Goal: Transaction & Acquisition: Purchase product/service

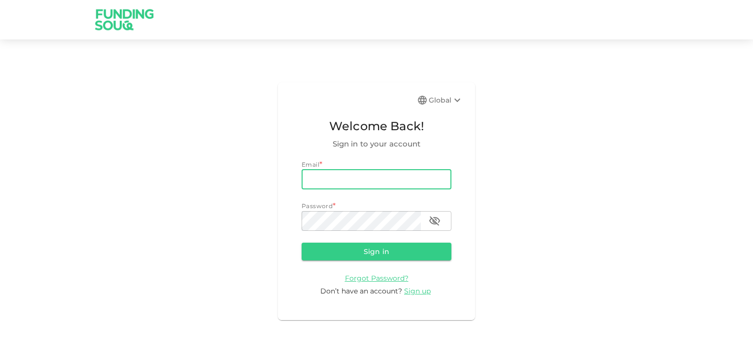
drag, startPoint x: 0, startPoint y: 0, endPoint x: 322, endPoint y: 180, distance: 369.3
click at [322, 180] on input "email" at bounding box center [377, 180] width 150 height 20
type input "[EMAIL_ADDRESS][DOMAIN_NAME]"
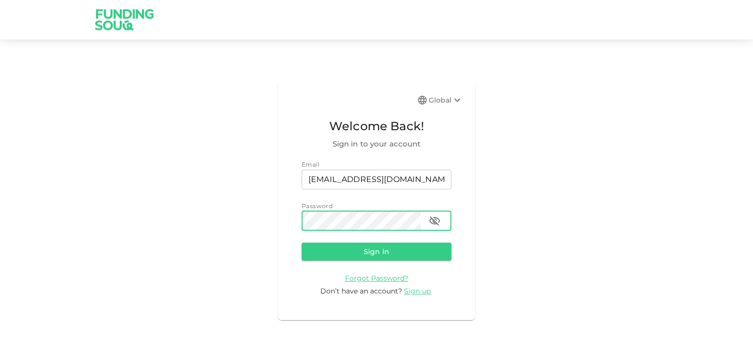
click at [367, 248] on button "Sign in" at bounding box center [377, 252] width 150 height 18
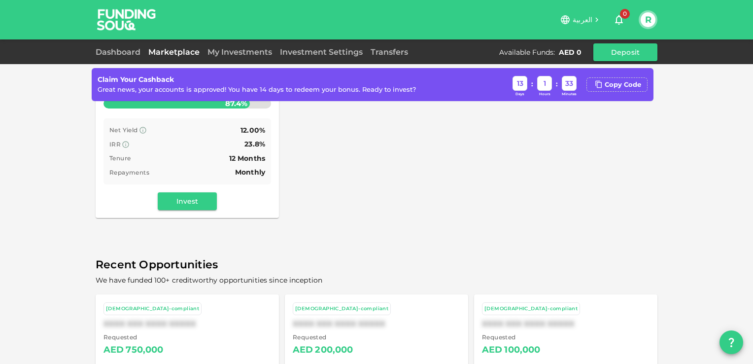
scroll to position [148, 0]
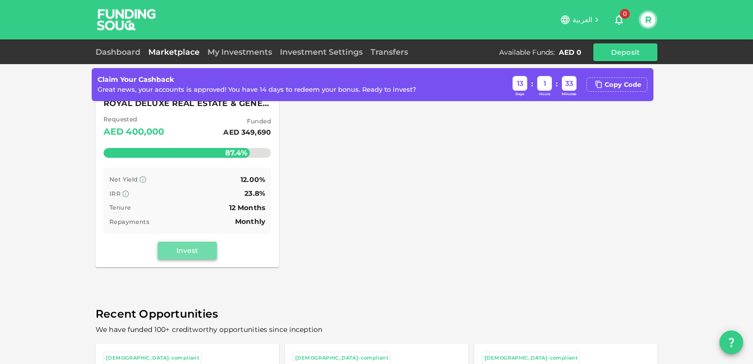
click at [184, 250] on button "Invest" at bounding box center [187, 251] width 59 height 18
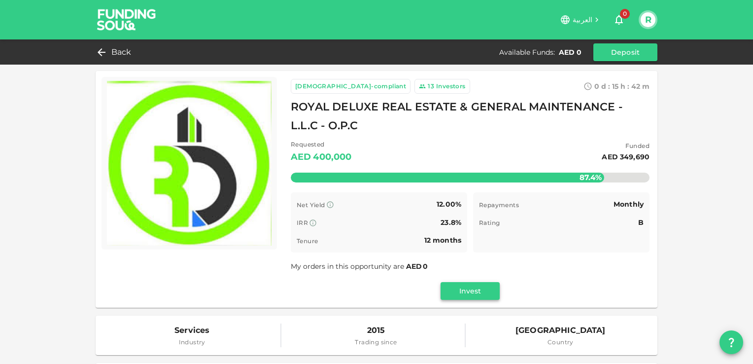
click at [466, 288] on button "Invest" at bounding box center [470, 291] width 59 height 18
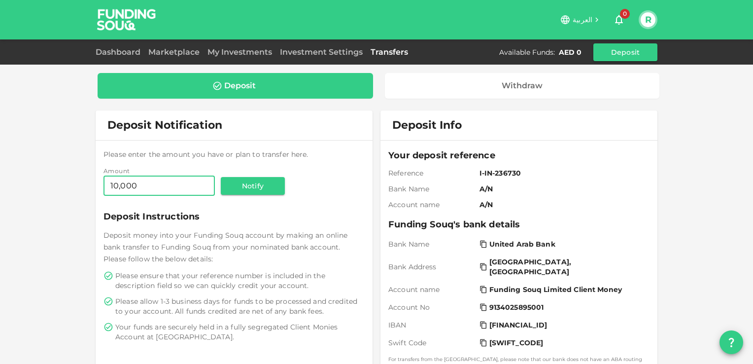
type input "10,000"
click at [241, 84] on div "Deposit" at bounding box center [240, 86] width 32 height 10
click at [618, 48] on button "Deposit" at bounding box center [626, 52] width 64 height 18
click at [260, 186] on button "Notify" at bounding box center [253, 186] width 64 height 18
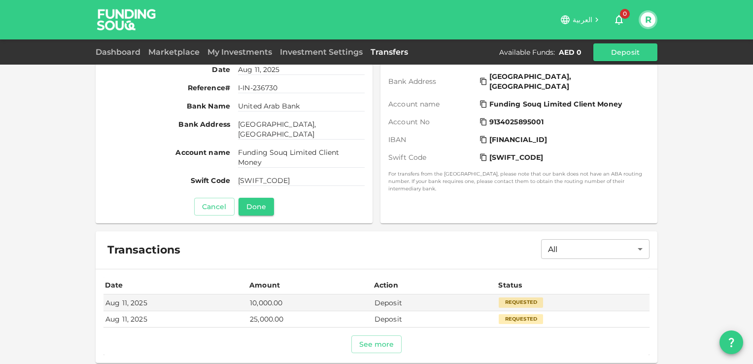
scroll to position [220, 0]
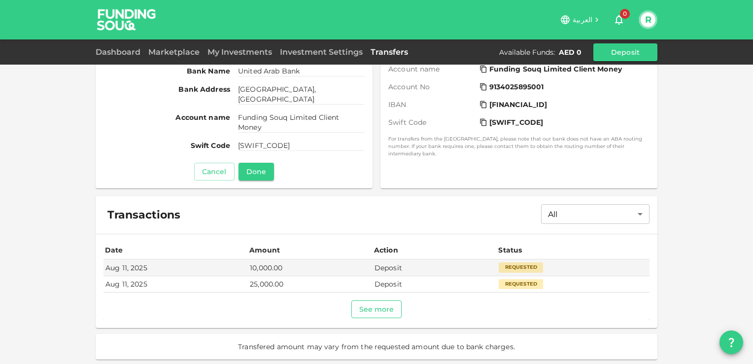
click at [375, 309] on button "See more" at bounding box center [377, 309] width 51 height 18
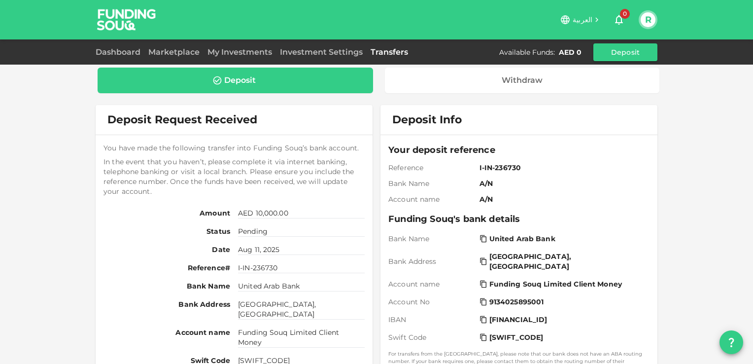
scroll to position [0, 0]
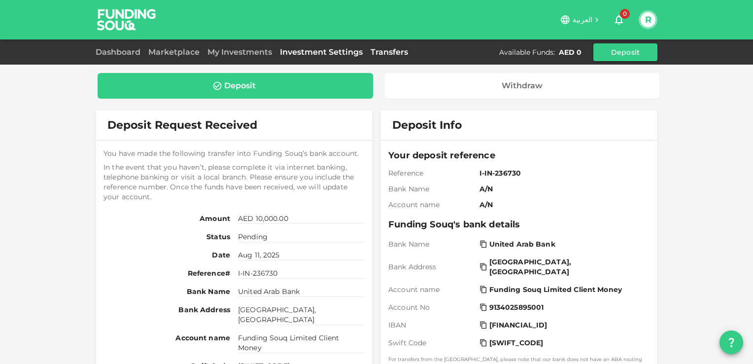
click at [316, 49] on link "Investment Settings" at bounding box center [321, 51] width 91 height 9
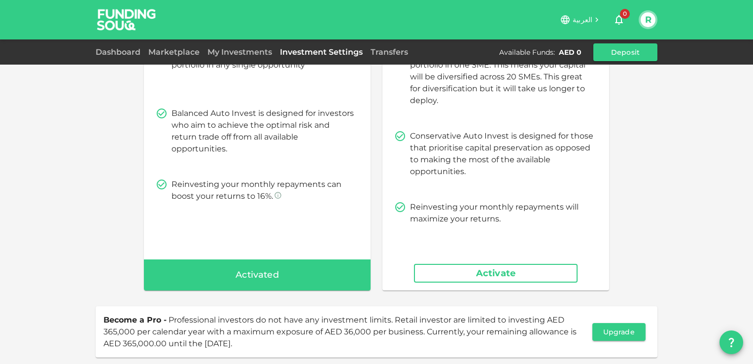
scroll to position [148, 0]
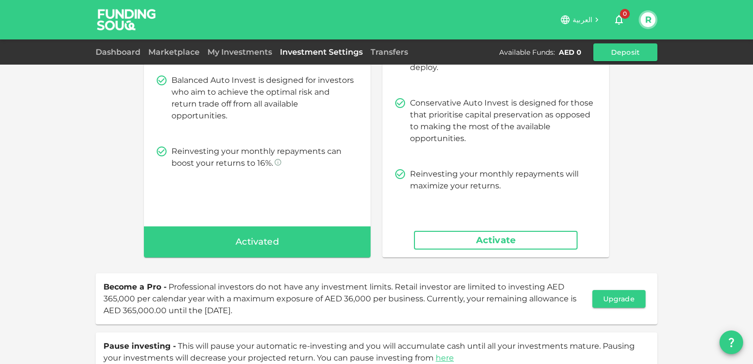
click at [483, 241] on button "Activate" at bounding box center [496, 240] width 164 height 19
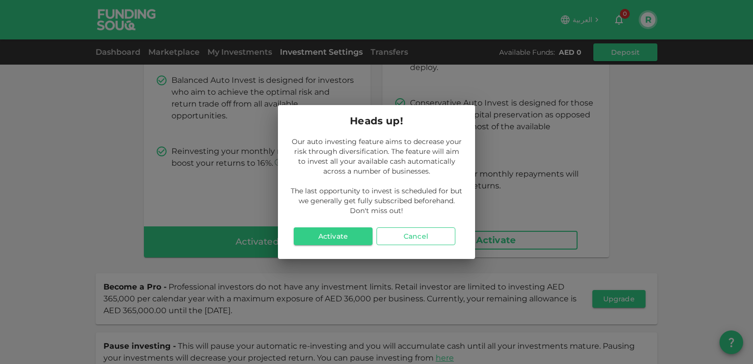
click at [423, 237] on button "Cancel" at bounding box center [416, 236] width 79 height 18
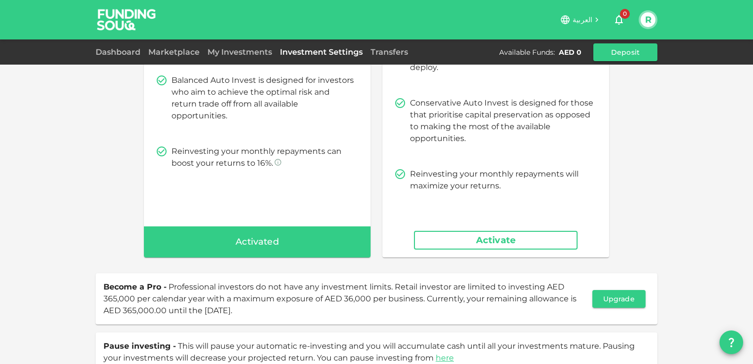
scroll to position [0, 0]
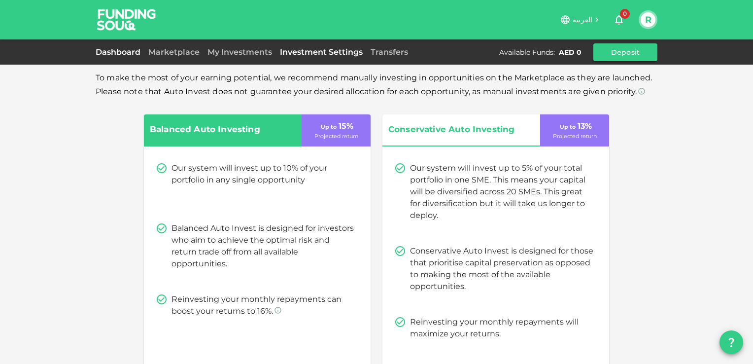
click at [122, 51] on link "Dashboard" at bounding box center [120, 51] width 49 height 9
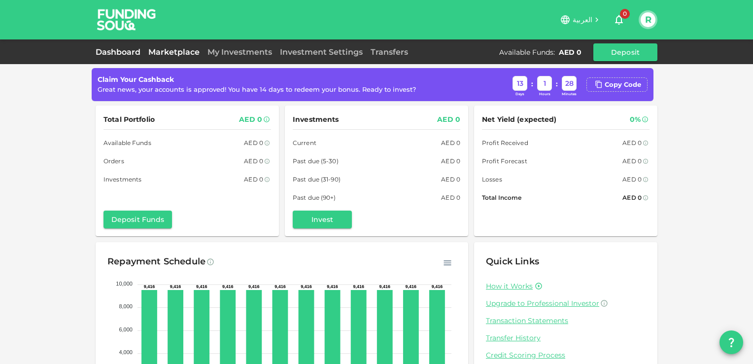
click at [175, 55] on link "Marketplace" at bounding box center [173, 51] width 59 height 9
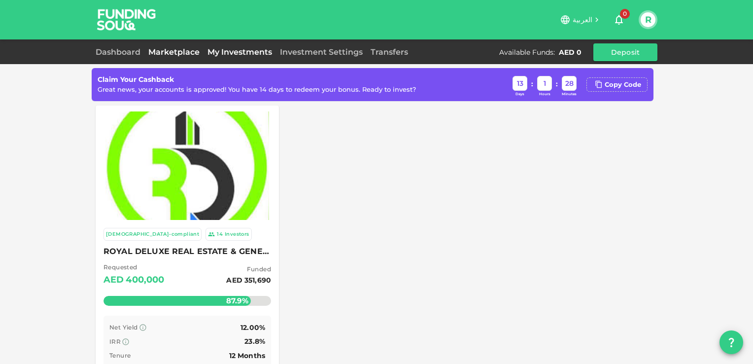
click at [239, 52] on link "My Investments" at bounding box center [240, 51] width 72 height 9
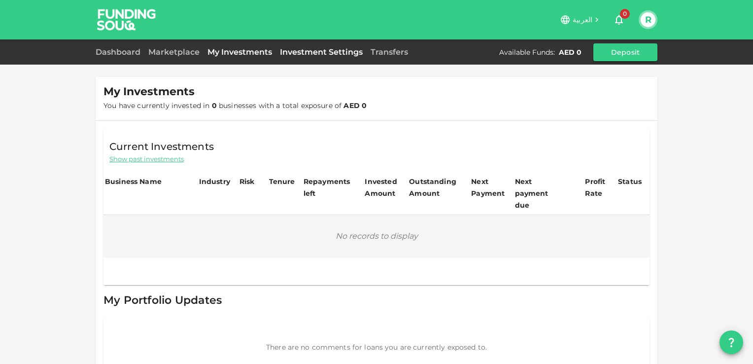
click at [308, 52] on link "Investment Settings" at bounding box center [321, 51] width 91 height 9
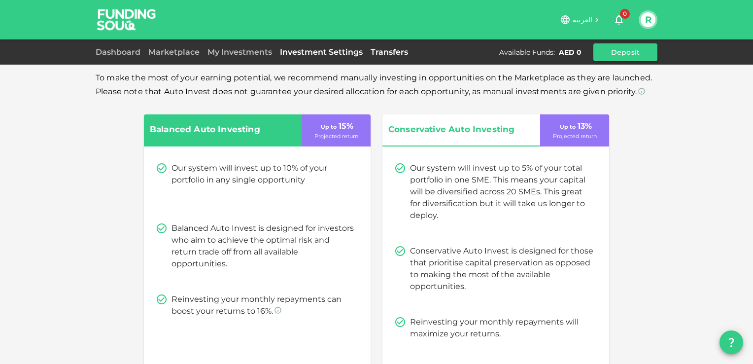
click at [385, 52] on link "Transfers" at bounding box center [389, 51] width 45 height 9
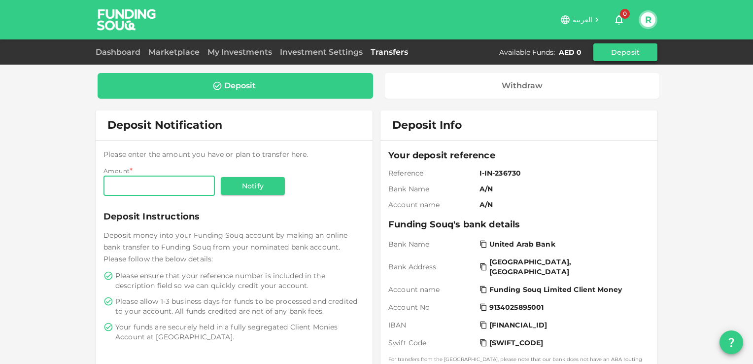
click at [623, 50] on button "Deposit" at bounding box center [626, 52] width 64 height 18
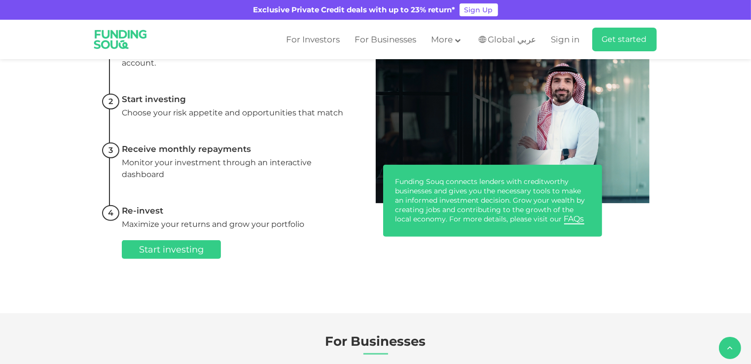
scroll to position [394, 0]
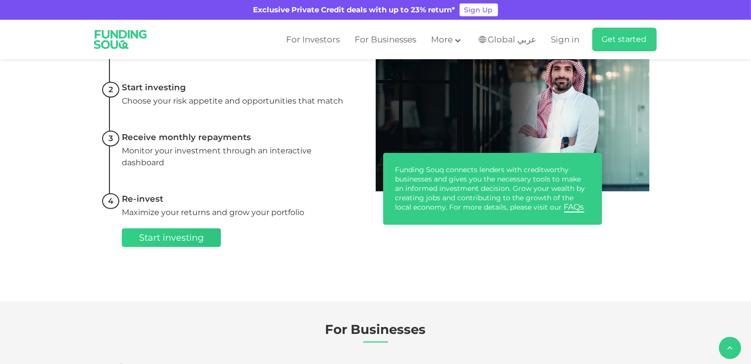
click at [170, 238] on span "Start investing" at bounding box center [171, 237] width 65 height 11
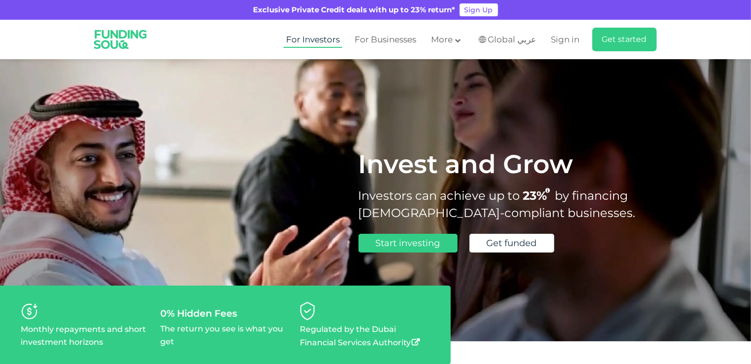
click at [321, 41] on link "For Investors" at bounding box center [312, 40] width 59 height 16
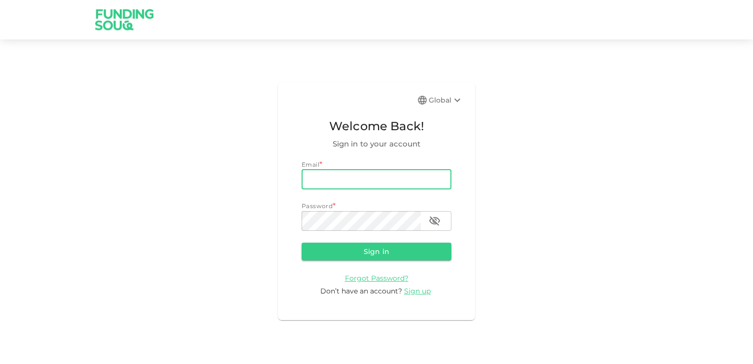
drag, startPoint x: 306, startPoint y: 177, endPoint x: 318, endPoint y: 180, distance: 12.2
click at [306, 177] on input "email" at bounding box center [377, 180] width 150 height 20
type input "[EMAIL_ADDRESS][DOMAIN_NAME]"
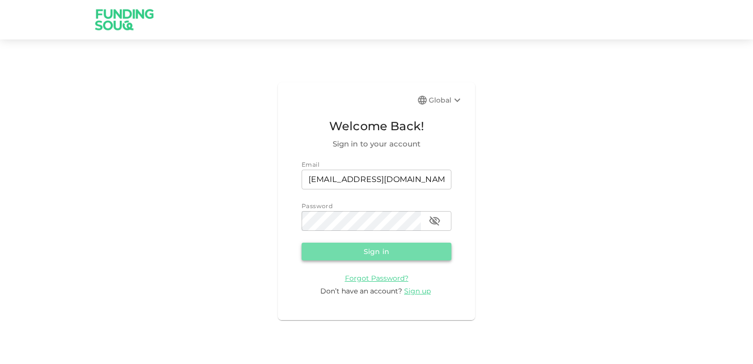
drag, startPoint x: 369, startPoint y: 251, endPoint x: 392, endPoint y: 251, distance: 22.7
click at [370, 251] on button "Sign in" at bounding box center [377, 252] width 150 height 18
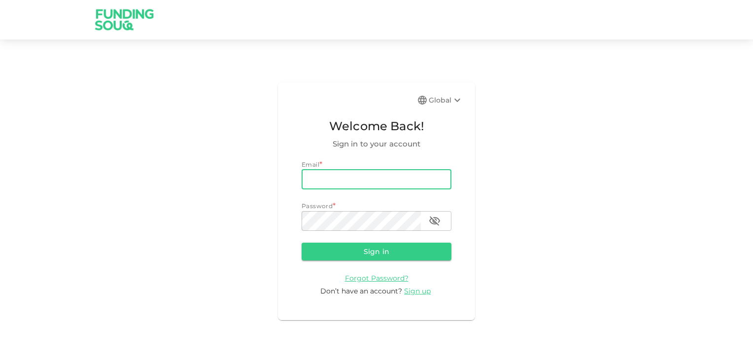
click at [315, 182] on input "email" at bounding box center [377, 180] width 150 height 20
type input "rpn_nair@hotmail.com"
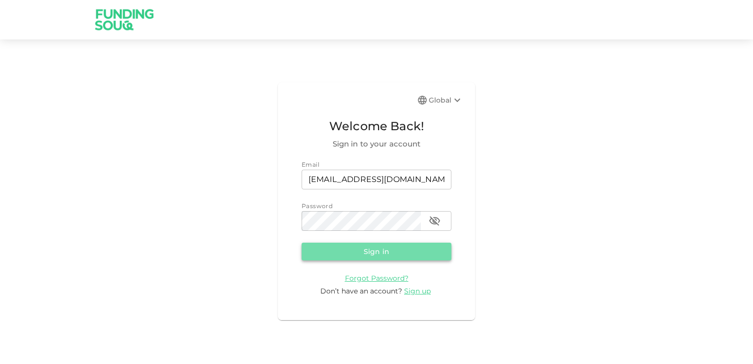
click at [370, 247] on button "Sign in" at bounding box center [377, 252] width 150 height 18
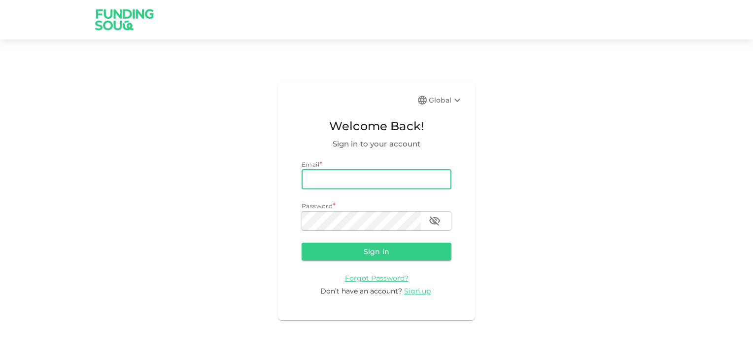
type input "[EMAIL_ADDRESS][DOMAIN_NAME]"
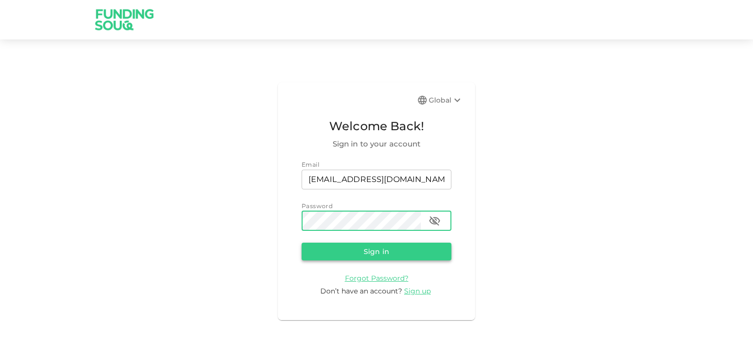
click at [381, 250] on button "Sign in" at bounding box center [377, 252] width 150 height 18
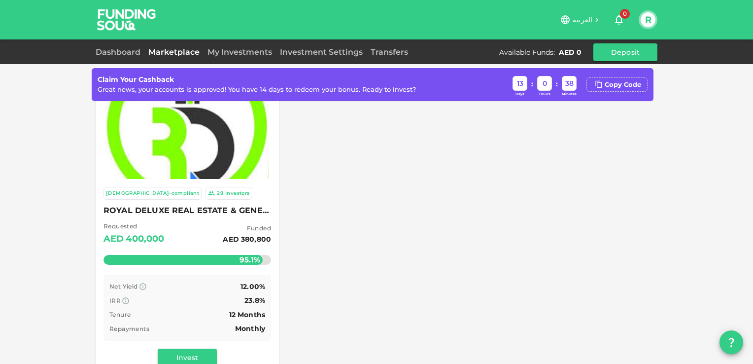
scroll to position [99, 0]
